Goal: Transaction & Acquisition: Purchase product/service

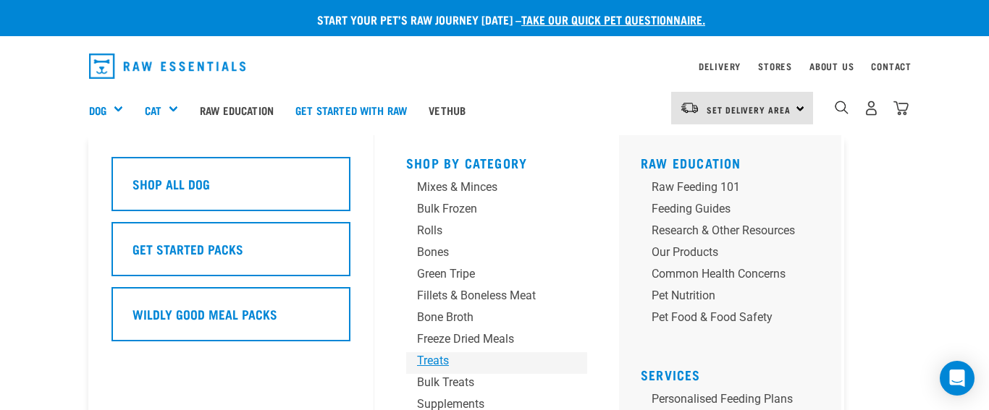
click at [441, 360] on div "Treats" at bounding box center [484, 360] width 135 height 17
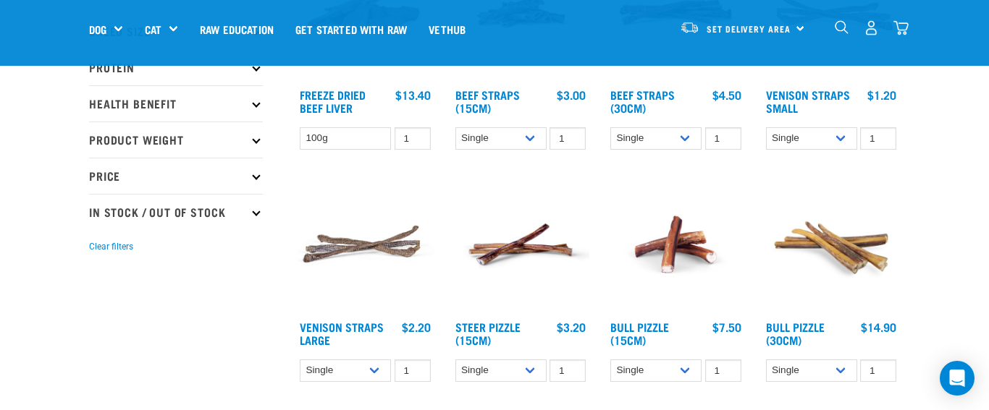
scroll to position [274, 0]
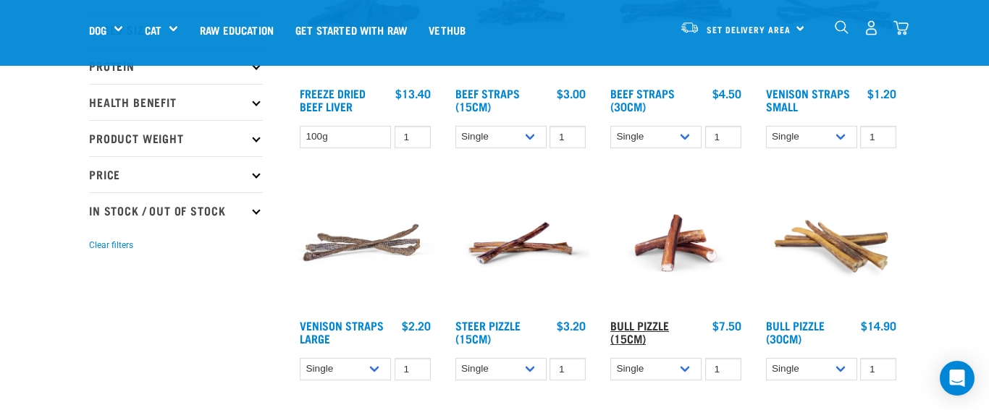
click at [632, 326] on link "Bull Pizzle (15cm)" at bounding box center [639, 332] width 59 height 20
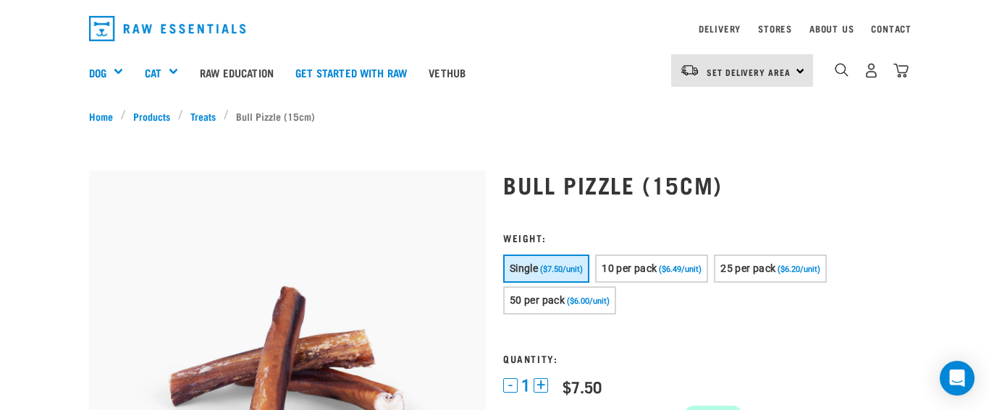
scroll to position [40, 0]
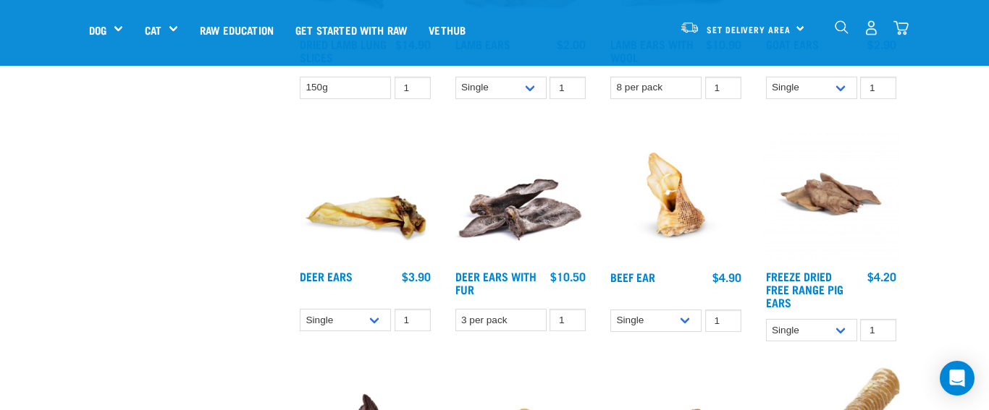
scroll to position [1023, 0]
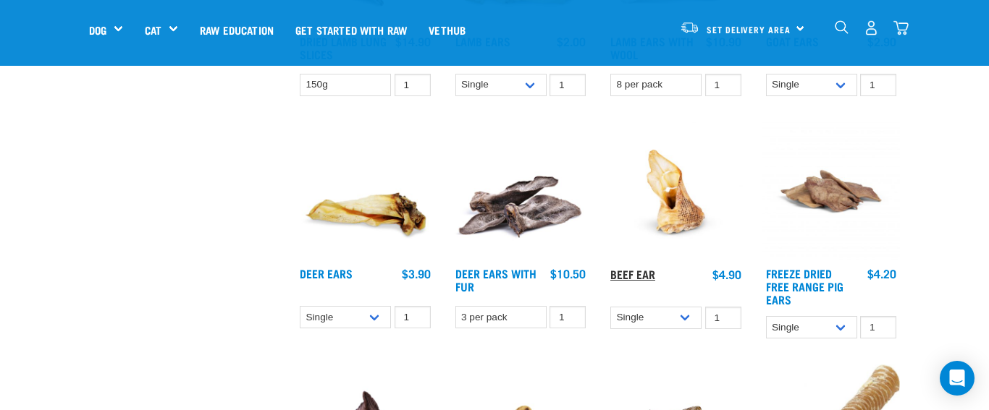
click at [624, 271] on link "Beef Ear" at bounding box center [632, 274] width 45 height 7
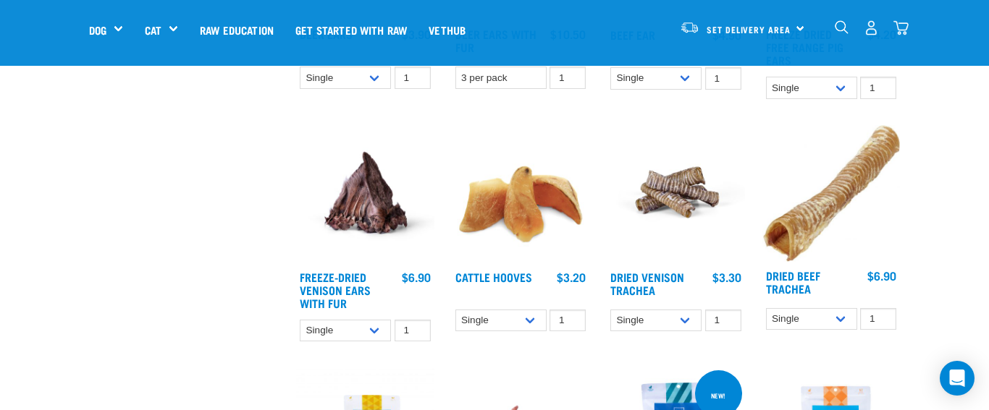
scroll to position [1267, 0]
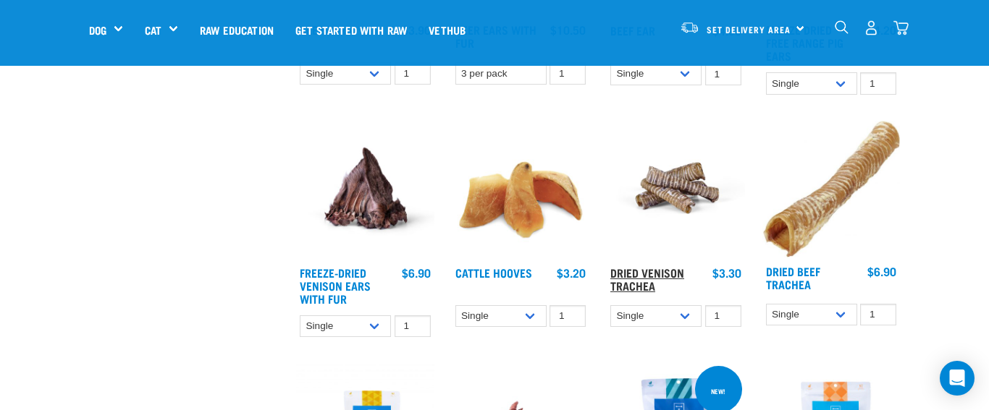
click at [659, 269] on link "Dried Venison Trachea" at bounding box center [647, 279] width 74 height 20
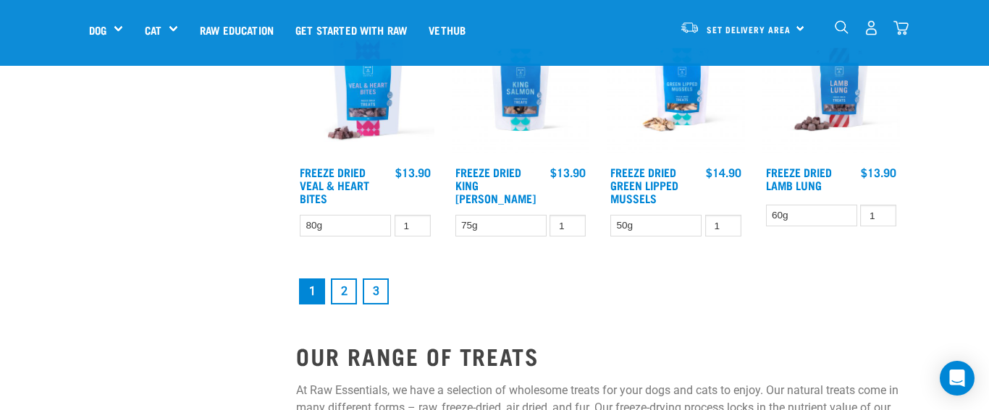
scroll to position [1848, 0]
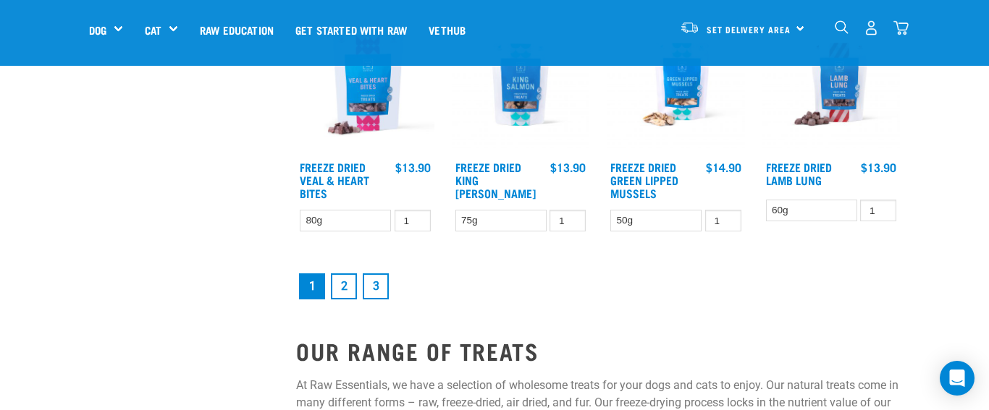
click at [347, 284] on link "2" at bounding box center [344, 287] width 26 height 26
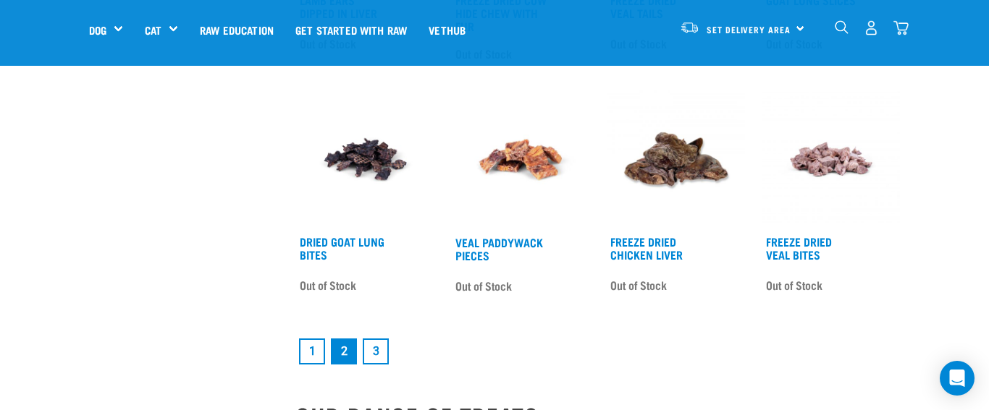
scroll to position [1801, 0]
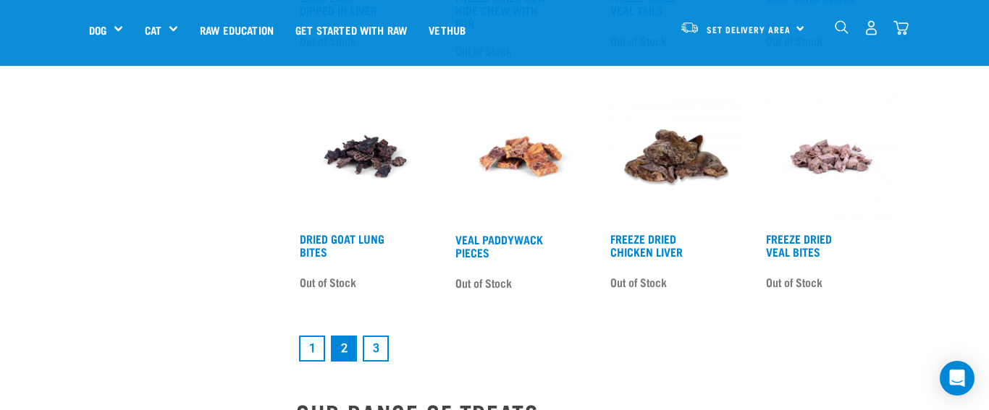
click at [377, 347] on link "3" at bounding box center [376, 349] width 26 height 26
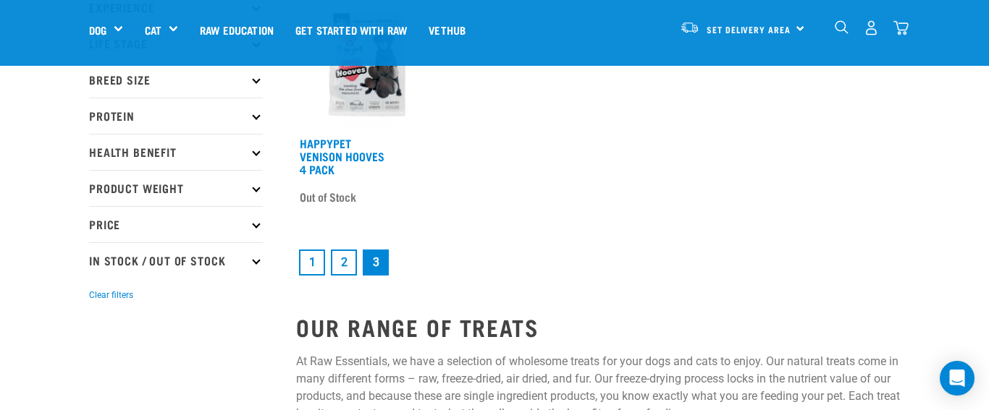
scroll to position [227, 0]
